Goal: Transaction & Acquisition: Purchase product/service

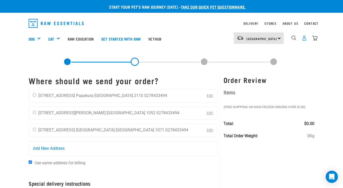
click at [304, 38] on img "dropdown navigation" at bounding box center [303, 37] width 5 height 5
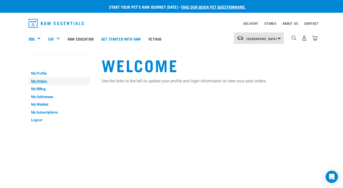
click at [42, 82] on link "My Orders" at bounding box center [59, 81] width 61 height 8
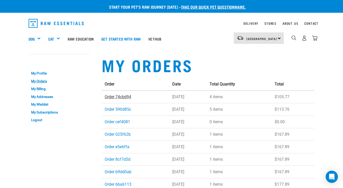
click at [116, 95] on link "Order 74cbd94" at bounding box center [118, 96] width 27 height 5
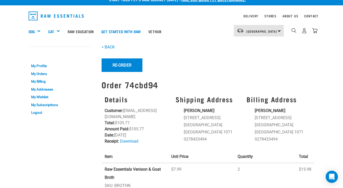
scroll to position [6, 0]
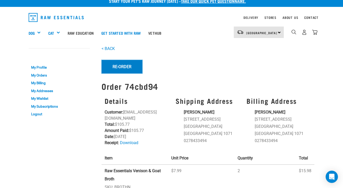
click at [132, 66] on button "Re-Order" at bounding box center [121, 66] width 41 height 13
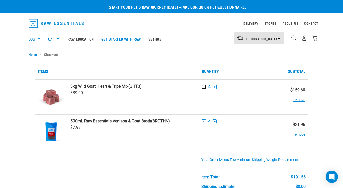
click at [203, 87] on button "-" at bounding box center [204, 87] width 4 height 4
click at [204, 120] on button "-" at bounding box center [204, 121] width 4 height 4
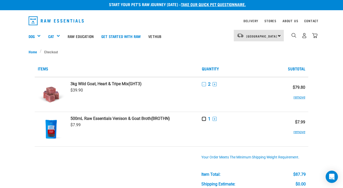
scroll to position [2, 0]
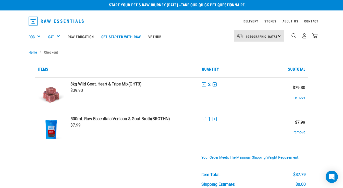
click at [273, 35] on div "North Island North Island South Island" at bounding box center [259, 35] width 50 height 11
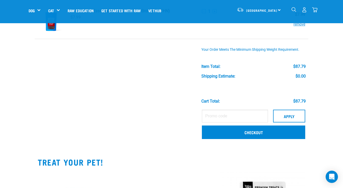
scroll to position [77, 0]
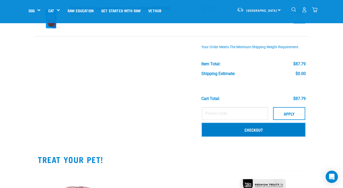
click at [264, 128] on link "Checkout" at bounding box center [253, 129] width 103 height 13
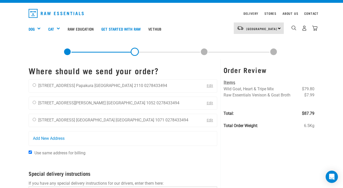
scroll to position [9, 0]
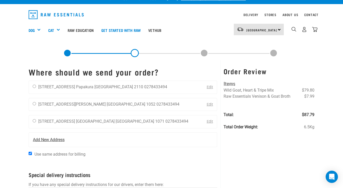
click at [68, 135] on div "Add New Address" at bounding box center [123, 140] width 188 height 14
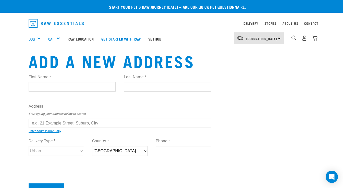
click at [75, 86] on input "First Name *" at bounding box center [72, 86] width 87 height 9
type input "Hannah"
type input "CONNOR"
type input "[STREET_ADDRESS]"
type input "Auckland"
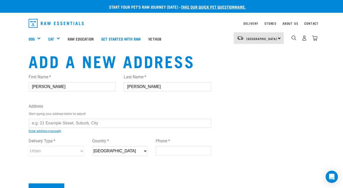
type input "1071"
type input "0278433494"
click at [75, 124] on input "text" at bounding box center [120, 123] width 182 height 9
type input "2"
click at [71, 132] on div "First Name * Hannah Last Name * CONNOR Address Start typing your address below …" at bounding box center [120, 120] width 182 height 100
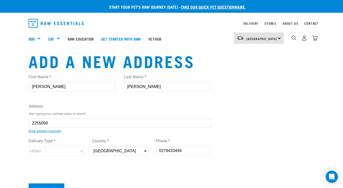
type input "9 Patteson Avenue, Mission Bay, Auckland 1071"
type input "[STREET_ADDRESS][PERSON_NAME]"
type input "Mission Bay"
select select "AUK"
select select "Urban"
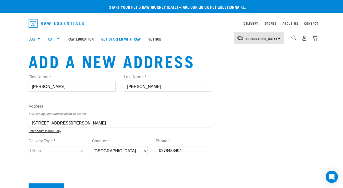
type input "9 Patteson Avenue, Mission Bay, Auckland 1071"
click at [59, 132] on link "Enter address manually" at bounding box center [45, 131] width 33 height 4
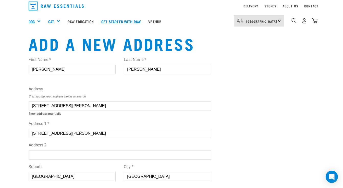
scroll to position [25, 0]
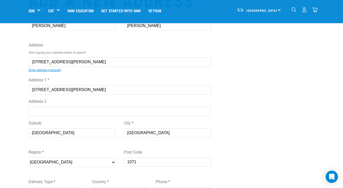
click at [56, 113] on input "Address 2" at bounding box center [120, 111] width 182 height 9
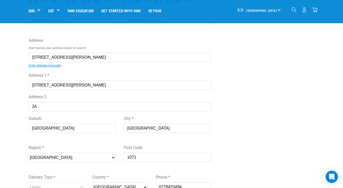
scroll to position [30, 0]
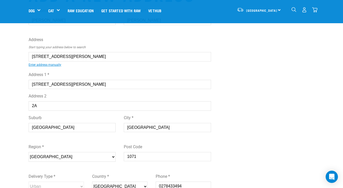
type input "2"
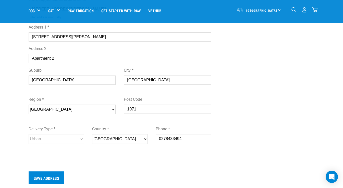
scroll to position [79, 0]
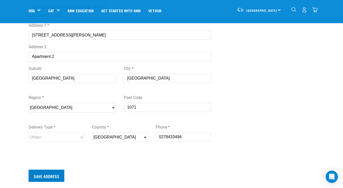
type input "Apartment 2"
click at [41, 179] on input "Save Address" at bounding box center [47, 176] width 36 height 12
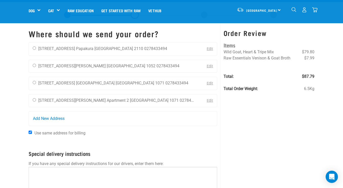
scroll to position [24, 0]
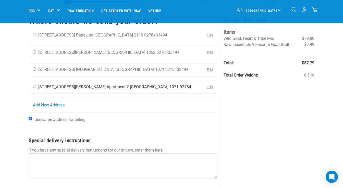
click at [33, 86] on input "radio" at bounding box center [34, 86] width 3 height 3
radio input "true"
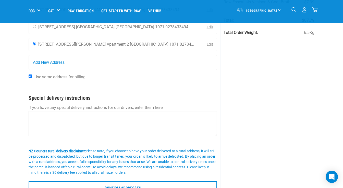
scroll to position [77, 0]
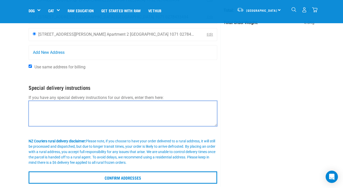
click at [198, 122] on textarea at bounding box center [123, 114] width 188 height 26
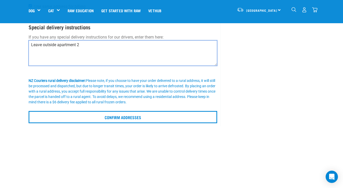
scroll to position [147, 0]
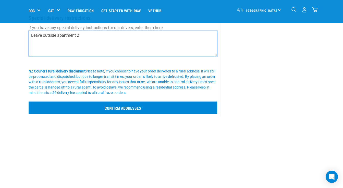
type textarea "Leave outside apartment 2"
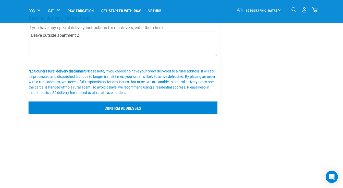
click at [172, 108] on input "Confirm addresses" at bounding box center [123, 107] width 188 height 12
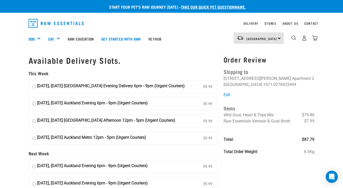
click at [34, 86] on input "[DATE], [DATE] [GEOGRAPHIC_DATA] Evening Delivery 6pm - 9pm (Urgent Couriers) $…" at bounding box center [33, 87] width 3 height 8
radio input "true"
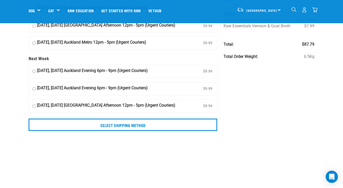
scroll to position [90, 0]
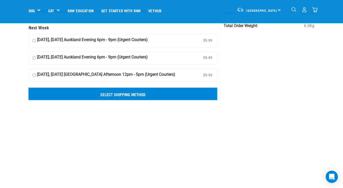
click at [197, 99] on input "Select Shipping Method" at bounding box center [123, 94] width 188 height 12
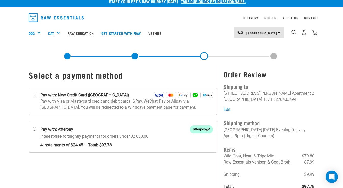
scroll to position [10, 0]
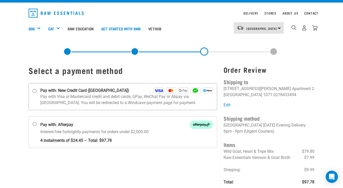
click at [35, 91] on input "Pay with: New Credit Card (Windcave)" at bounding box center [35, 91] width 4 height 4
radio input "true"
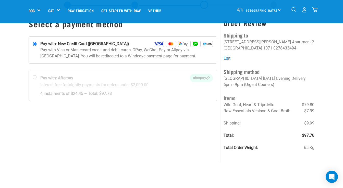
scroll to position [46, 0]
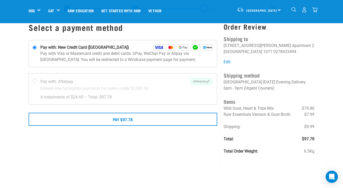
scroll to position [26, 0]
